Goal: Task Accomplishment & Management: Complete application form

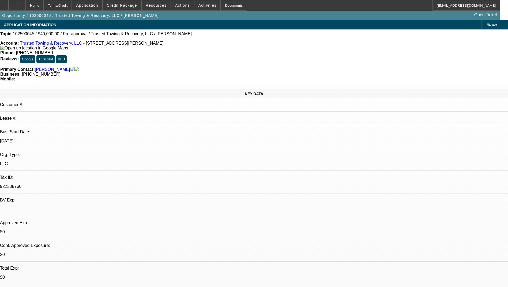
select select "0"
select select "2"
select select "0.1"
select select "4"
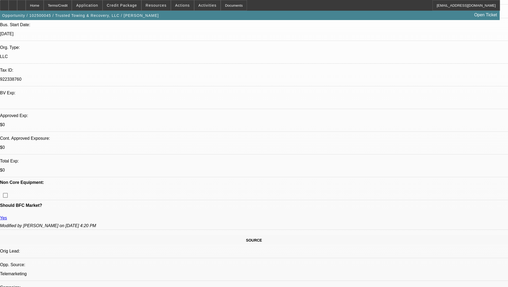
scroll to position [107, 0]
click at [129, 7] on span "Credit Package" at bounding box center [122, 5] width 30 height 4
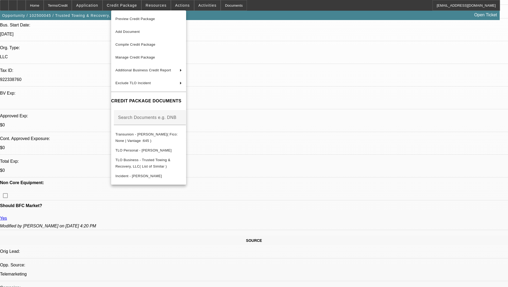
click at [372, 206] on div at bounding box center [254, 143] width 508 height 287
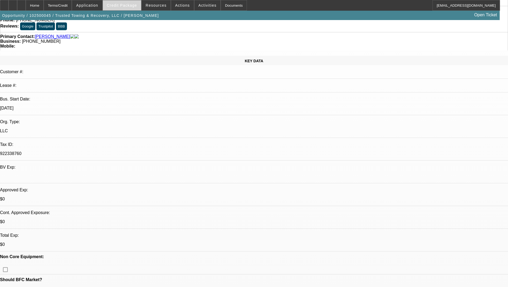
scroll to position [27, 0]
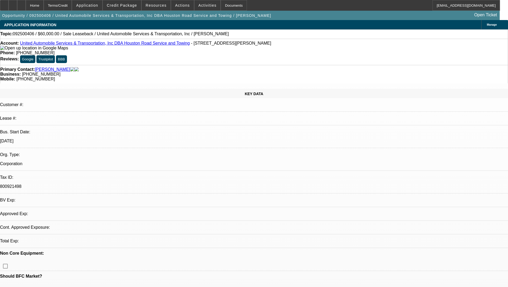
select select "0"
select select "2"
select select "0.1"
select select "4"
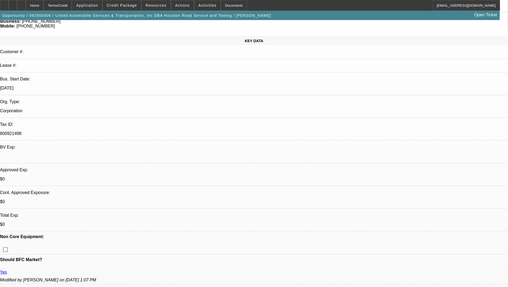
scroll to position [54, 0]
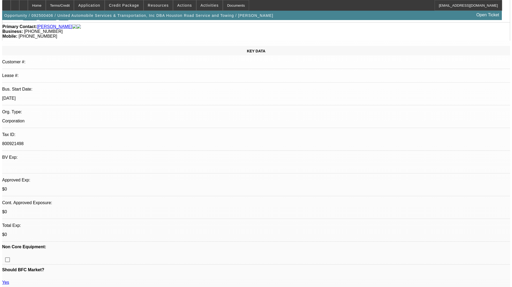
scroll to position [0, 0]
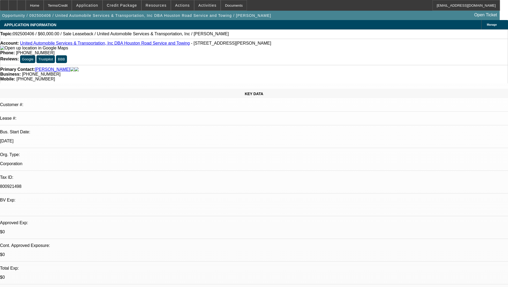
click at [486, 24] on span "Manage" at bounding box center [491, 24] width 10 height 3
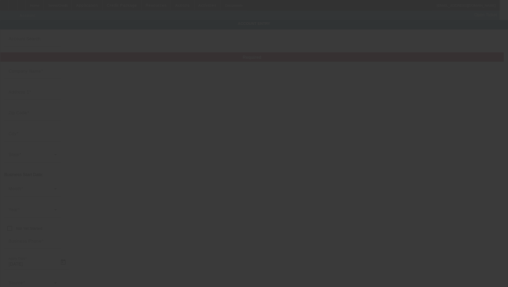
type input "United Automobile Services & Transportation, Inc"
type input "126 Clarence St"
type input "78212"
type input "San Antonio"
type input "(626) 373-5324"
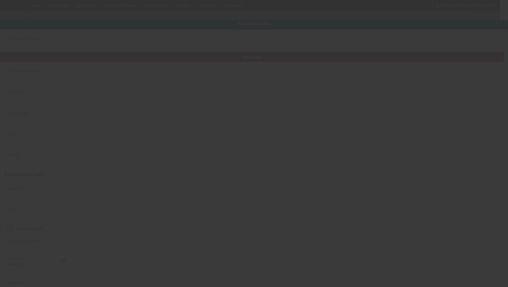
type input "Houston Road Service and Towing"
type input "San Antonio TX78212"
type input "jubrailabbasi@yahoo.com"
type input "800921498"
type input "Tow Truck"
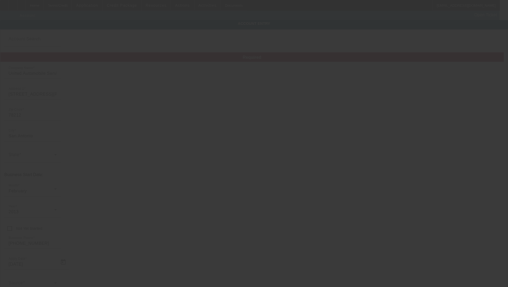
type input "9/18/2025"
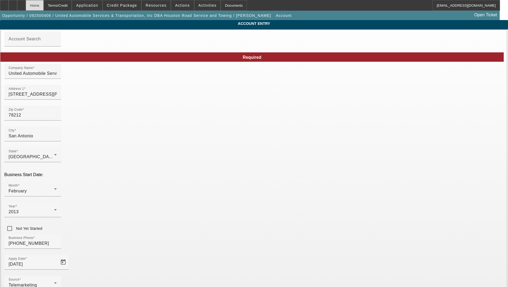
click at [42, 3] on div "Home" at bounding box center [35, 5] width 18 height 11
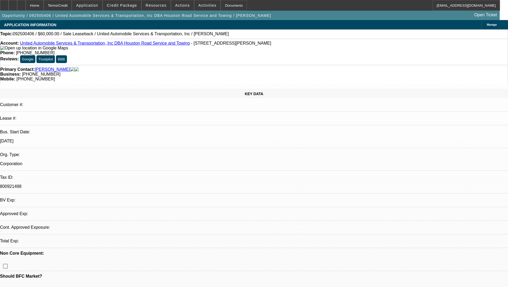
select select "0"
select select "2"
select select "0.1"
select select "4"
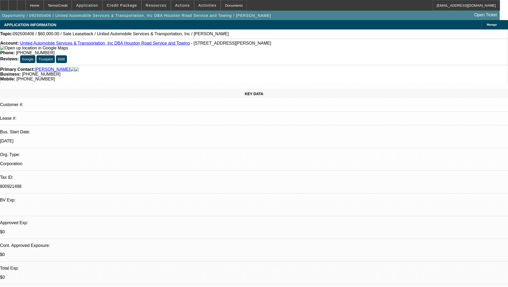
click at [486, 25] on span "Manage" at bounding box center [491, 24] width 10 height 3
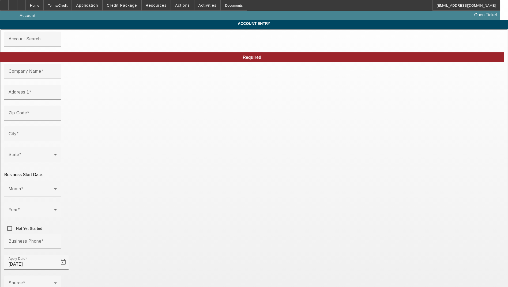
type input "United Automobile Services & Transportation, Inc"
type input "126 Clarence St"
type input "78212"
type input "San Antonio"
type input "(626) 373-5324"
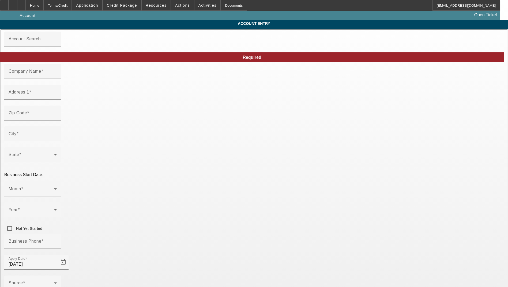
type input "Houston Road Service and Towing"
type input "San Antonio TX78212"
type input "jubrailabbasi@yahoo.com"
type input "800921498"
type input "Tow Truck"
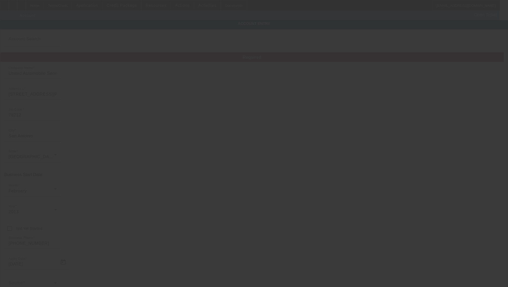
type input "9/18/2025"
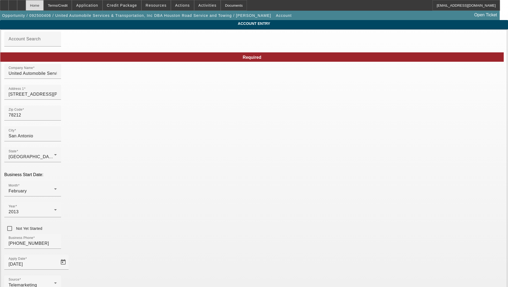
click at [44, 6] on div "Home" at bounding box center [35, 5] width 18 height 11
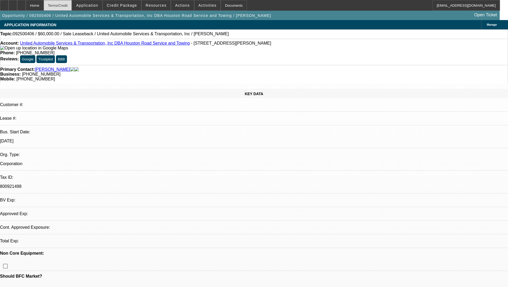
select select "0"
select select "2"
select select "0.1"
select select "4"
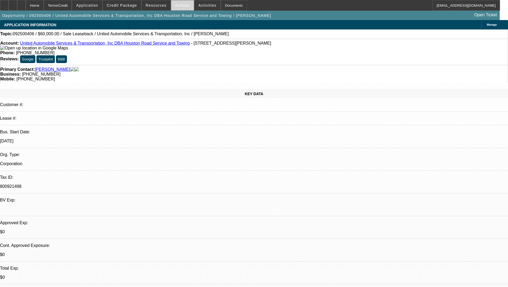
click at [176, 6] on span "Actions" at bounding box center [182, 5] width 15 height 4
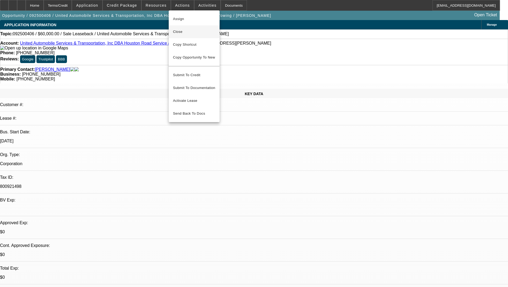
click at [186, 27] on button "Close" at bounding box center [194, 31] width 51 height 13
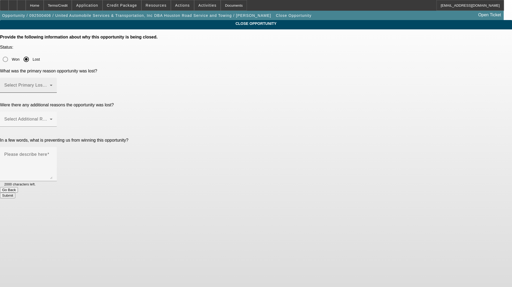
click at [50, 84] on span at bounding box center [26, 87] width 45 height 6
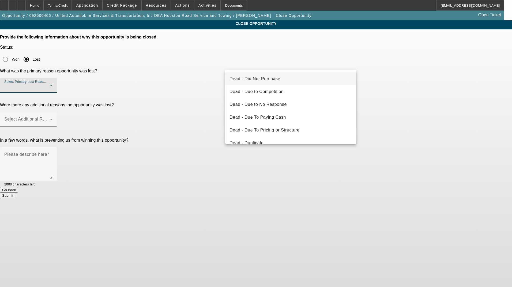
click at [288, 79] on mat-option "Dead - Did Not Purchase" at bounding box center [290, 79] width 131 height 13
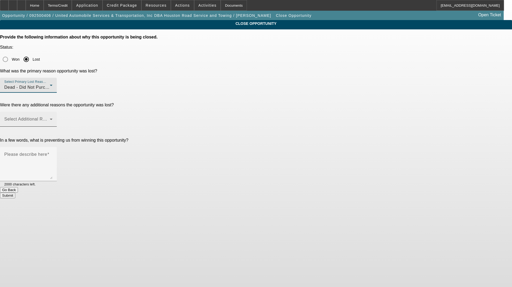
click at [50, 118] on span at bounding box center [26, 121] width 45 height 6
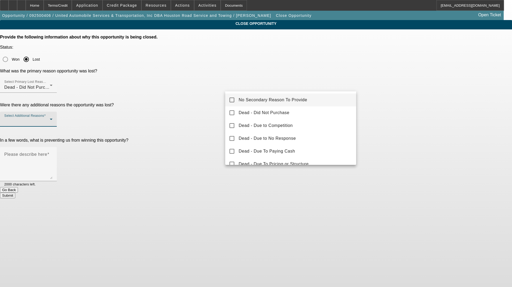
click at [287, 100] on span "No Secondary Reason To Provide" at bounding box center [272, 100] width 69 height 6
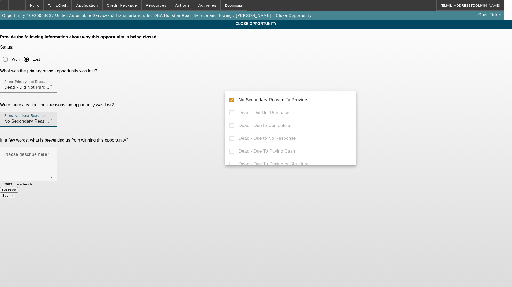
drag, startPoint x: 410, startPoint y: 131, endPoint x: 368, endPoint y: 131, distance: 42.3
click at [410, 132] on div at bounding box center [256, 143] width 512 height 287
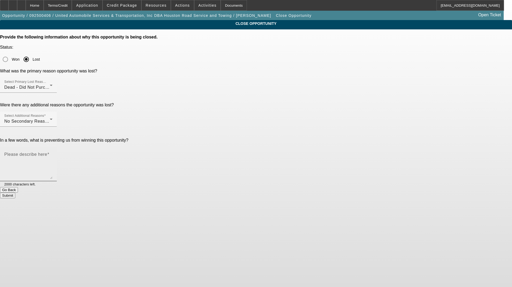
click at [52, 154] on textarea "Please describe here" at bounding box center [28, 167] width 48 height 26
type textarea "N/A"
click at [15, 193] on button "Submit" at bounding box center [7, 196] width 15 height 6
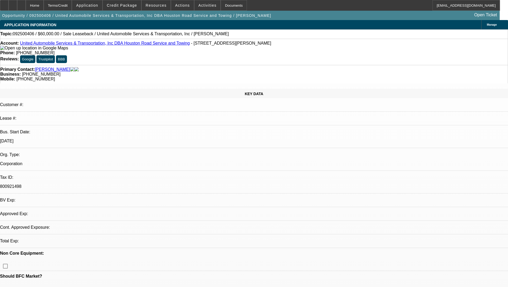
select select "0"
select select "2"
select select "0.1"
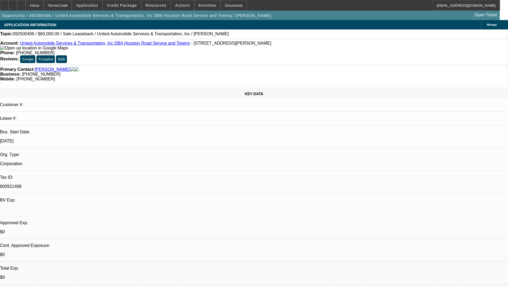
select select "1"
select select "2"
select select "4"
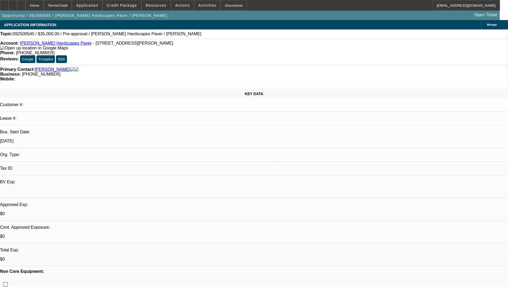
select select "0"
select select "2"
select select "0.1"
select select "4"
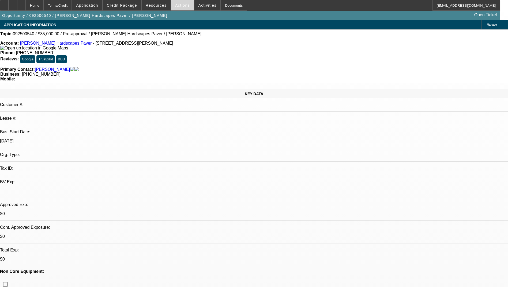
click at [179, 9] on span at bounding box center [182, 5] width 23 height 13
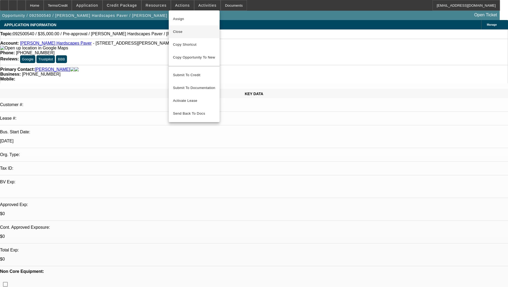
click at [189, 29] on span "Close" at bounding box center [194, 32] width 42 height 6
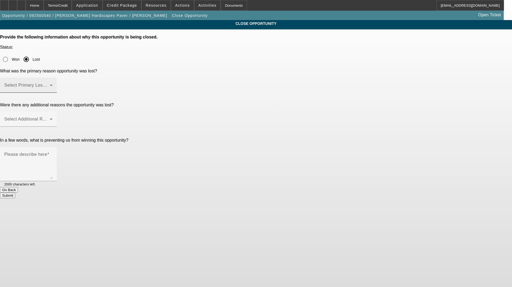
click at [50, 84] on span at bounding box center [26, 87] width 45 height 6
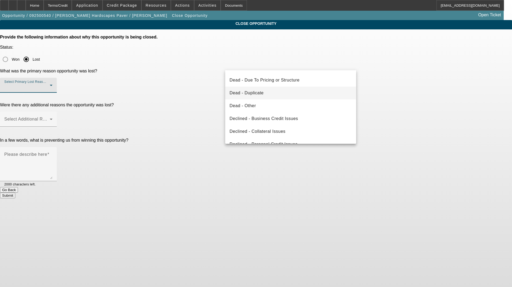
scroll to position [54, 0]
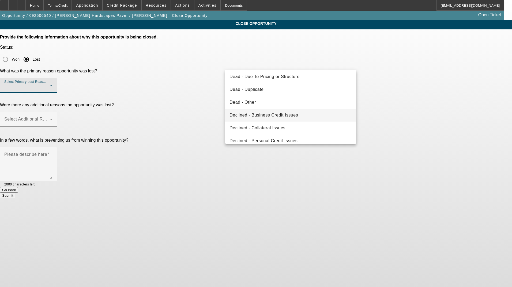
click at [296, 112] on span "Declined - Business Credit Issues" at bounding box center [263, 115] width 69 height 6
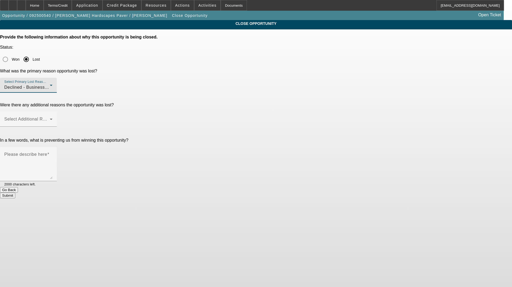
click at [50, 84] on div "Declined - Business Credit Issues" at bounding box center [26, 87] width 45 height 6
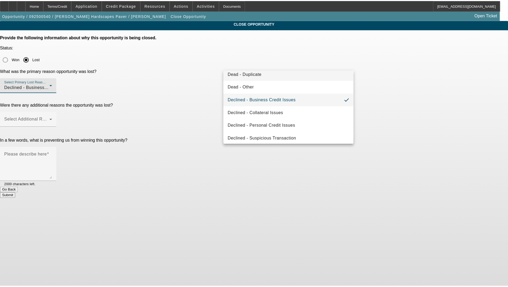
scroll to position [72, 0]
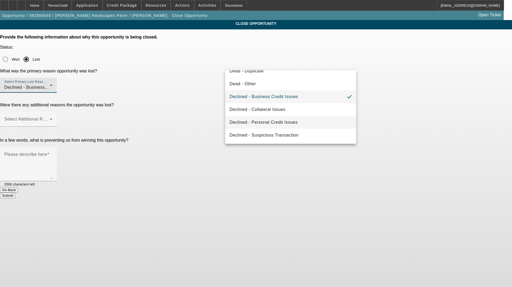
click at [288, 123] on span "Declined - Personal Credit Issues" at bounding box center [263, 122] width 68 height 6
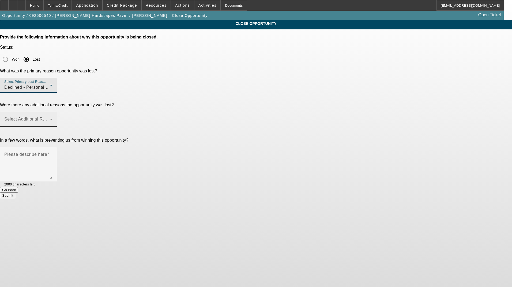
click at [52, 112] on div "Select Additional Reasons" at bounding box center [28, 119] width 48 height 15
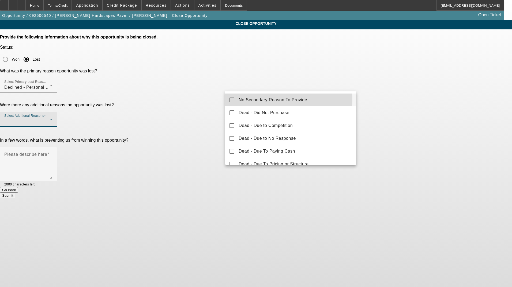
click at [270, 99] on span "No Secondary Reason To Provide" at bounding box center [272, 100] width 69 height 6
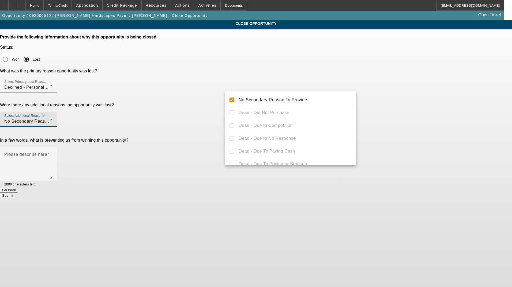
click at [409, 104] on div at bounding box center [256, 143] width 512 height 287
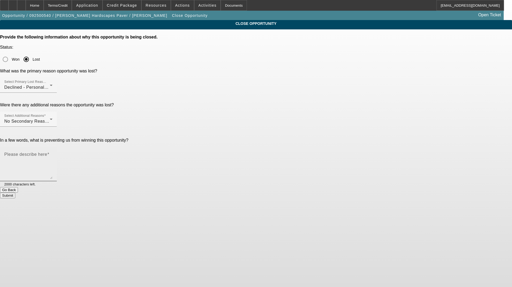
click at [52, 154] on textarea "Please describe here" at bounding box center [28, 167] width 48 height 26
type textarea "N/A"
click at [15, 193] on button "Submit" at bounding box center [7, 196] width 15 height 6
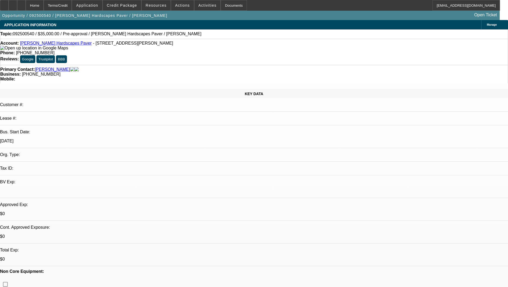
select select "0"
select select "2"
select select "0.1"
select select "4"
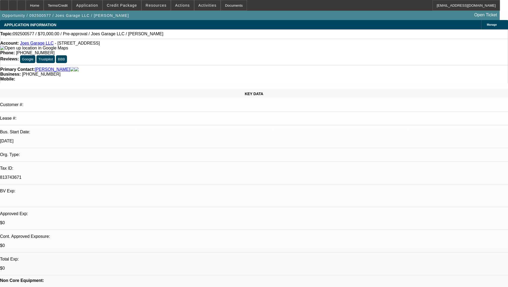
select select "0"
select select "2"
select select "0.1"
select select "4"
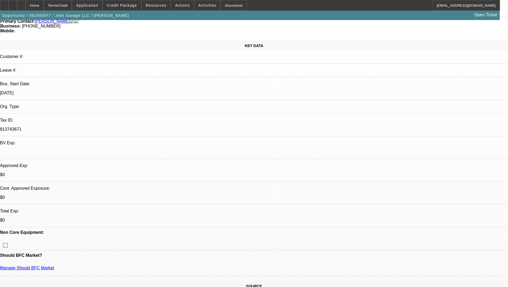
scroll to position [54, 0]
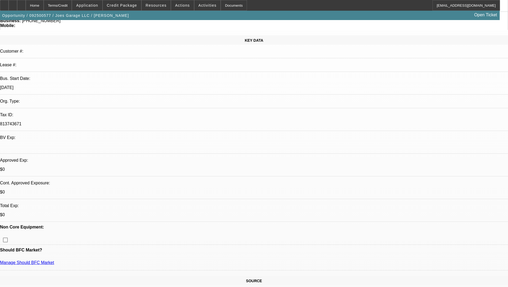
type textarea "Tried calling both numbers but neither one has a vm"
